Goal: Task Accomplishment & Management: Manage account settings

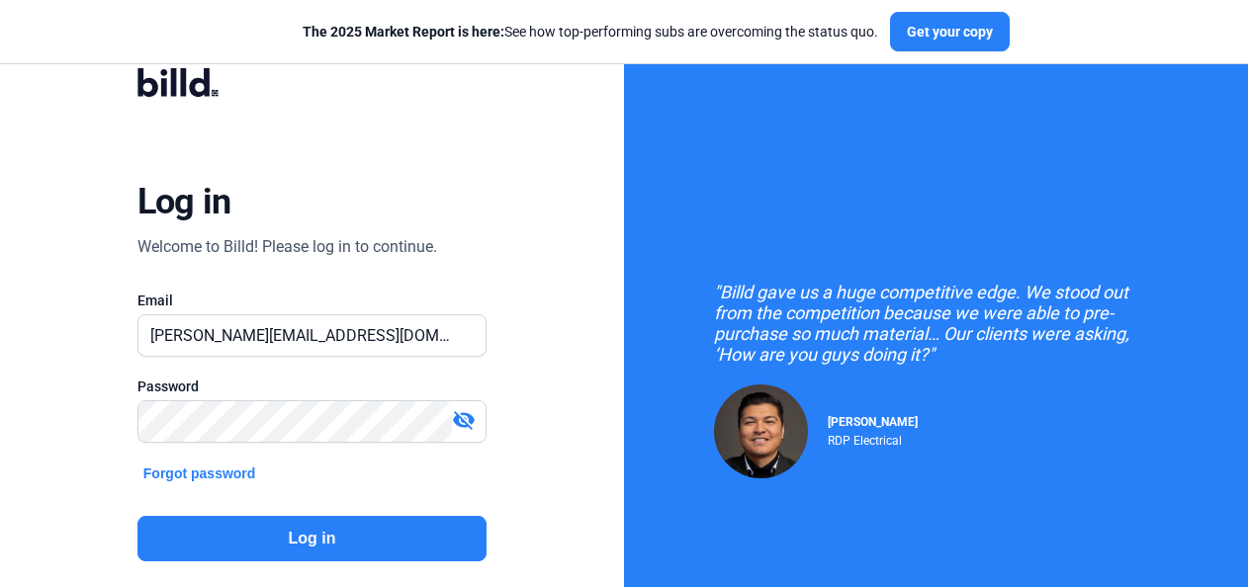
click at [320, 544] on button "Log in" at bounding box center [311, 538] width 349 height 45
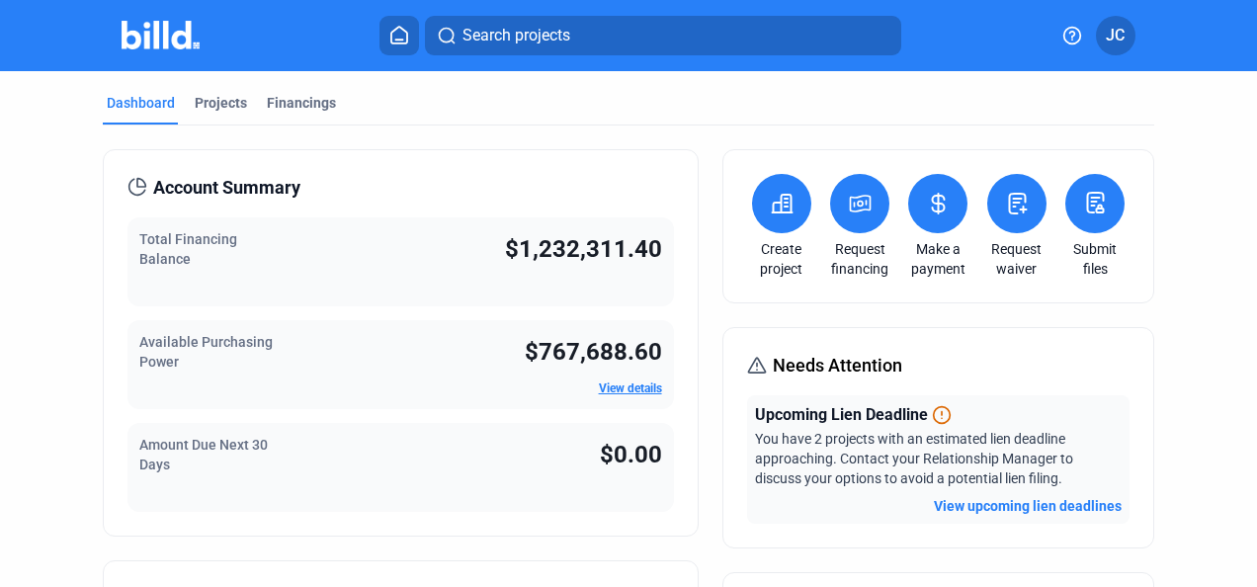
click at [228, 94] on div "Projects" at bounding box center [221, 103] width 52 height 20
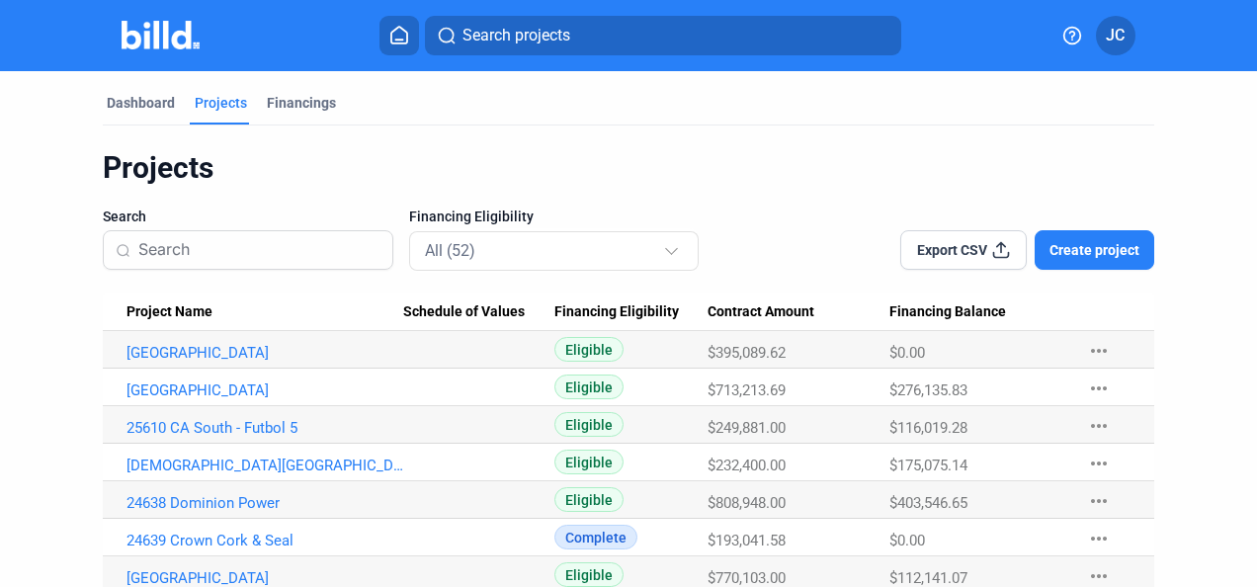
click at [201, 362] on link "[DEMOGRAPHIC_DATA][GEOGRAPHIC_DATA]" at bounding box center [266, 353] width 278 height 18
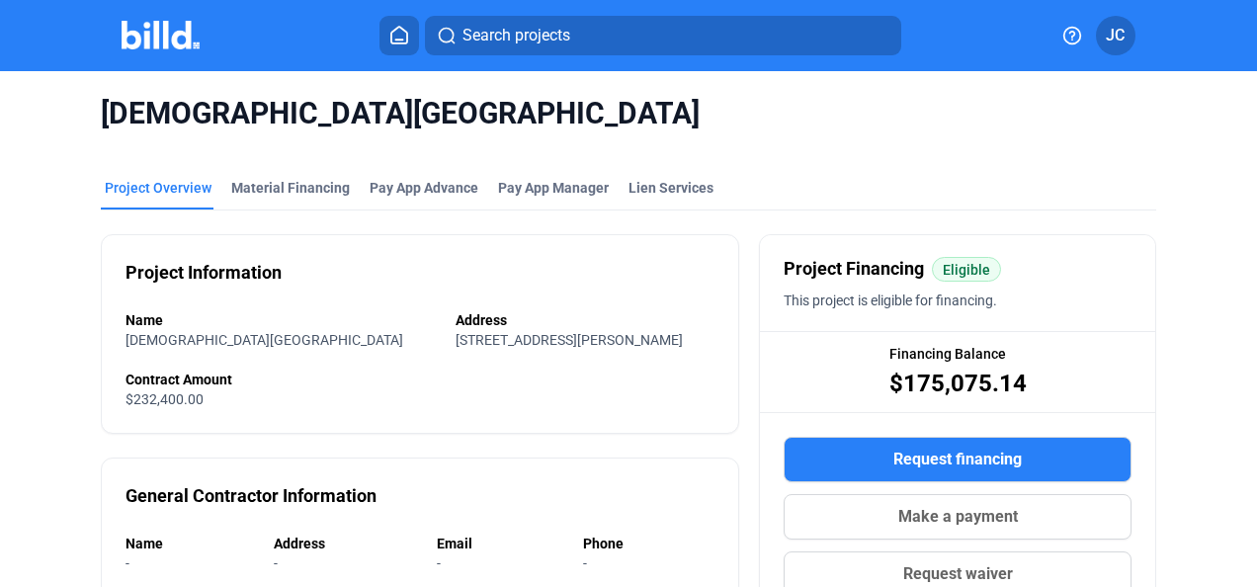
click at [285, 185] on div "Material Financing" at bounding box center [290, 188] width 119 height 20
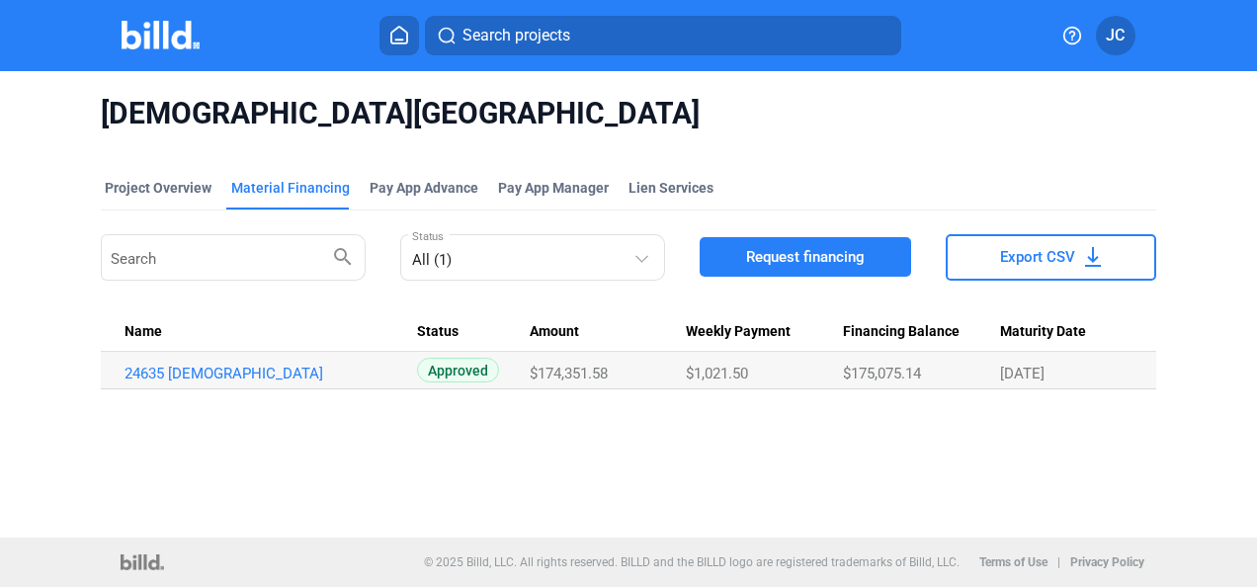
click at [233, 373] on link "24635 [DEMOGRAPHIC_DATA]" at bounding box center [264, 374] width 278 height 18
